Goal: Information Seeking & Learning: Learn about a topic

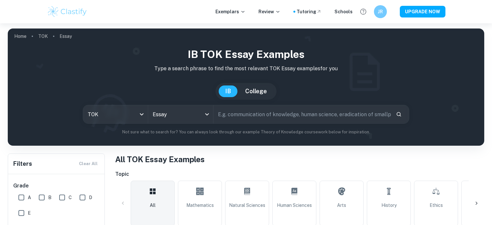
scroll to position [85, 0]
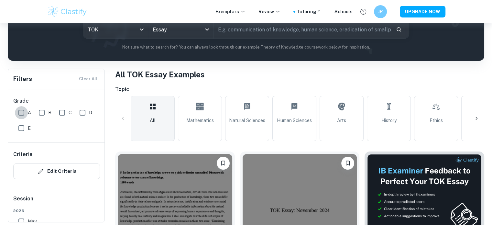
click at [27, 112] on input "A" at bounding box center [21, 112] width 13 height 13
checkbox input "true"
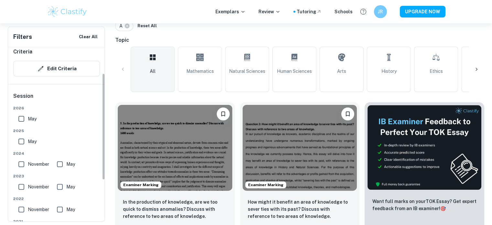
scroll to position [32, 0]
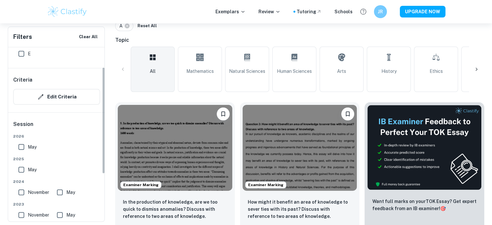
click at [18, 143] on input "May" at bounding box center [21, 147] width 13 height 13
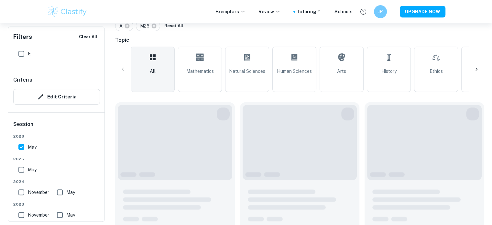
scroll to position [107, 0]
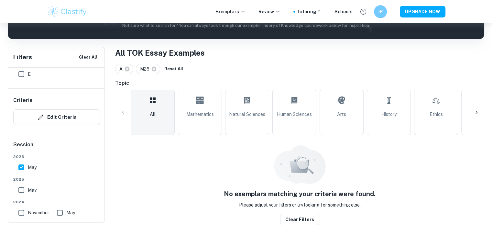
click at [19, 164] on input "May" at bounding box center [21, 167] width 13 height 13
checkbox input "false"
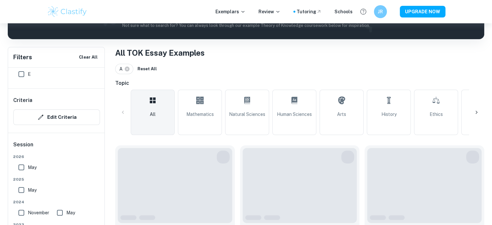
scroll to position [150, 0]
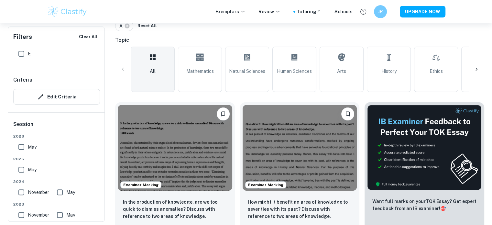
click at [22, 171] on input "May" at bounding box center [21, 169] width 13 height 13
checkbox input "true"
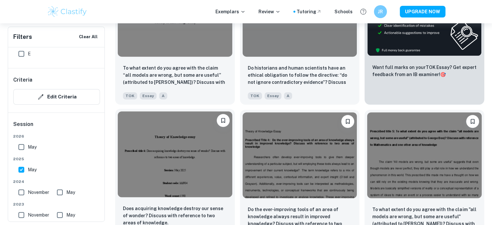
scroll to position [311, 0]
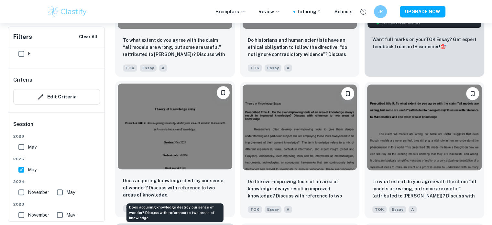
click at [171, 181] on p "Does acquiring knowledge destroy our sense of wonder? Discuss with reference to…" at bounding box center [175, 187] width 104 height 21
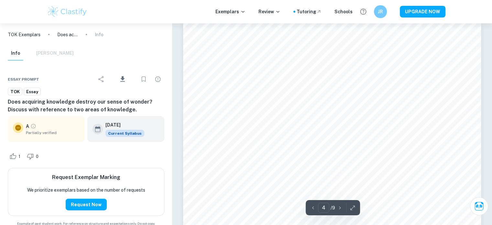
scroll to position [1587, 0]
type input "5"
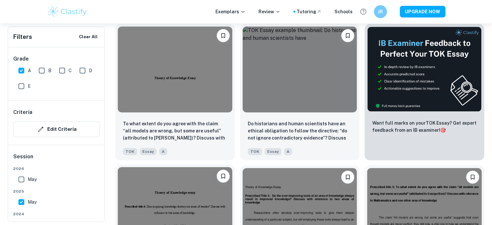
scroll to position [279, 0]
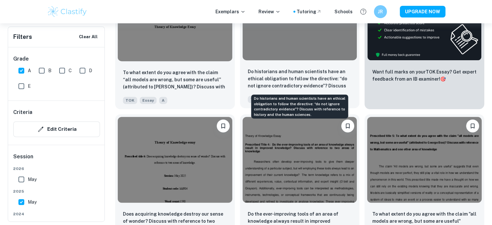
click at [289, 76] on p "Do historians and human scientists have an ethical obligation to follow the dir…" at bounding box center [300, 79] width 104 height 22
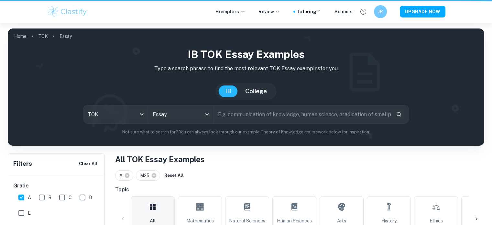
scroll to position [279, 0]
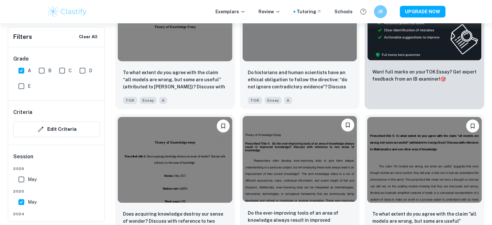
click at [274, 206] on div "Do the ever-improving tools of an area of knowledge always result in improved k…" at bounding box center [300, 226] width 120 height 45
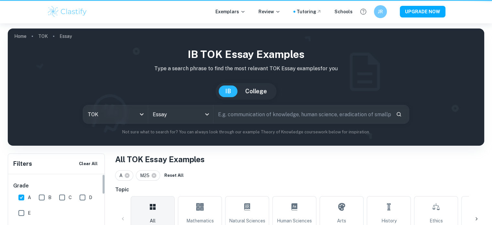
scroll to position [279, 0]
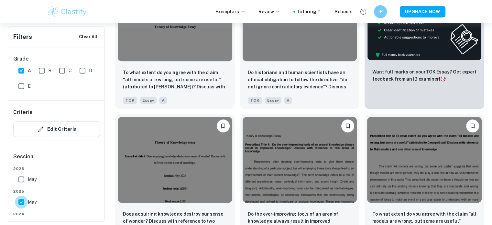
click at [22, 201] on input "May" at bounding box center [21, 202] width 13 height 13
checkbox input "false"
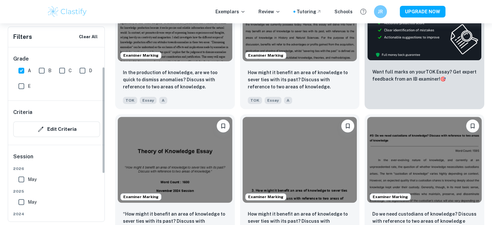
scroll to position [65, 0]
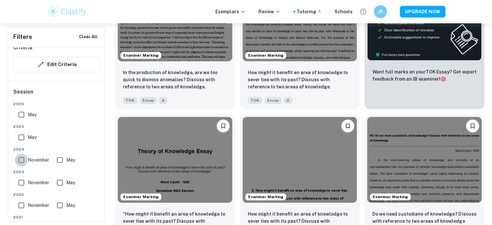
click at [22, 162] on input "November" at bounding box center [21, 159] width 13 height 13
checkbox input "true"
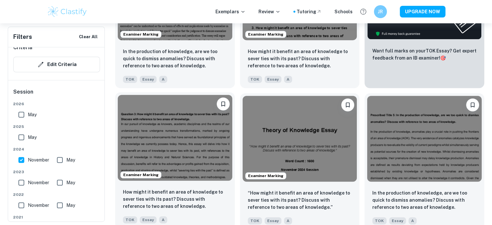
scroll to position [311, 0]
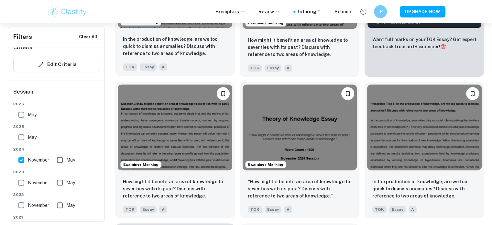
click at [178, 51] on p "In the production of knowledge, are we too quick to dismiss anomalies? Discuss …" at bounding box center [175, 46] width 104 height 21
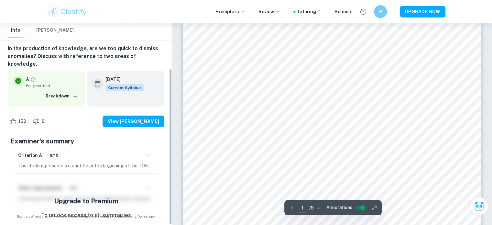
scroll to position [59, 0]
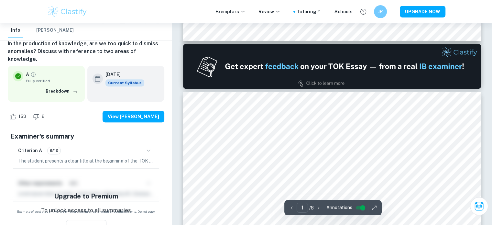
type input "2"
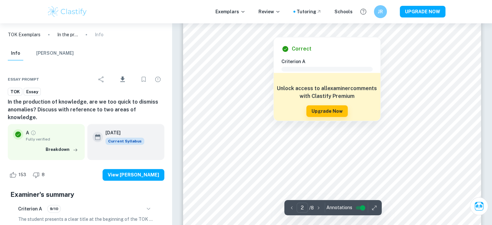
scroll to position [615, 0]
